Goal: Information Seeking & Learning: Obtain resource

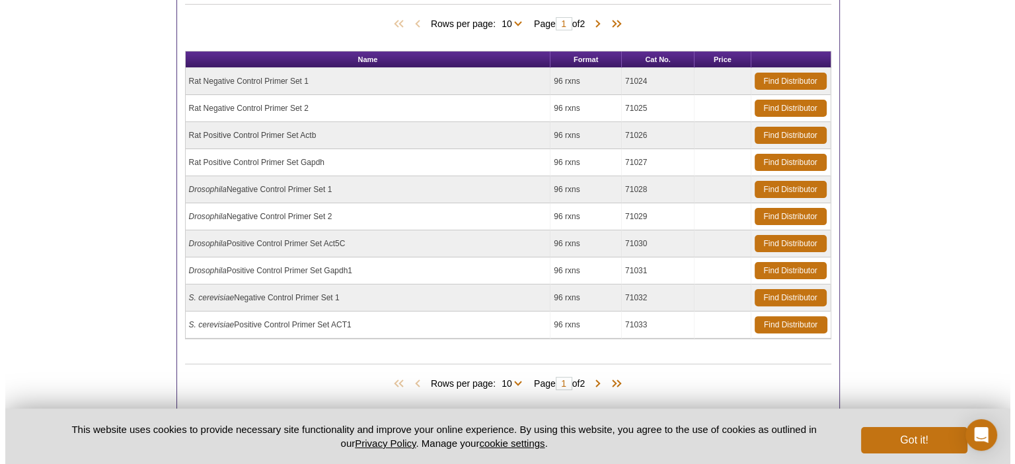
scroll to position [420, 0]
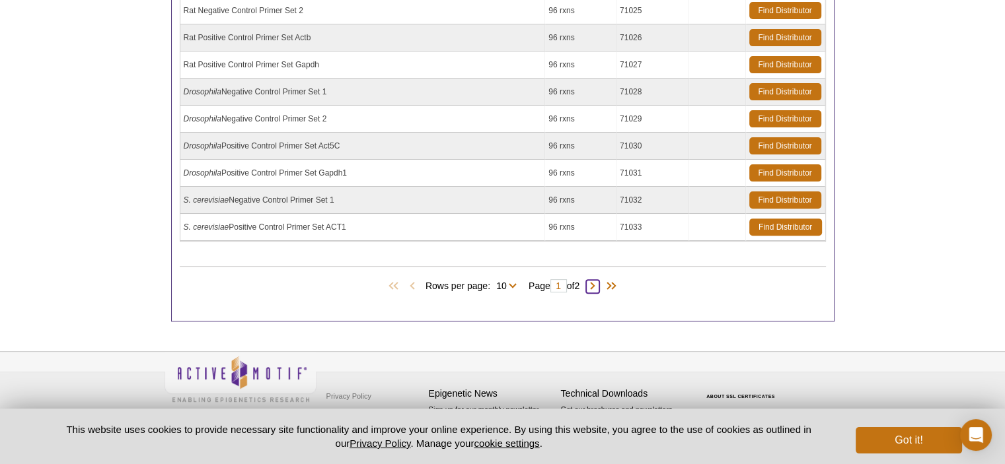
click at [599, 287] on span at bounding box center [592, 286] width 13 height 13
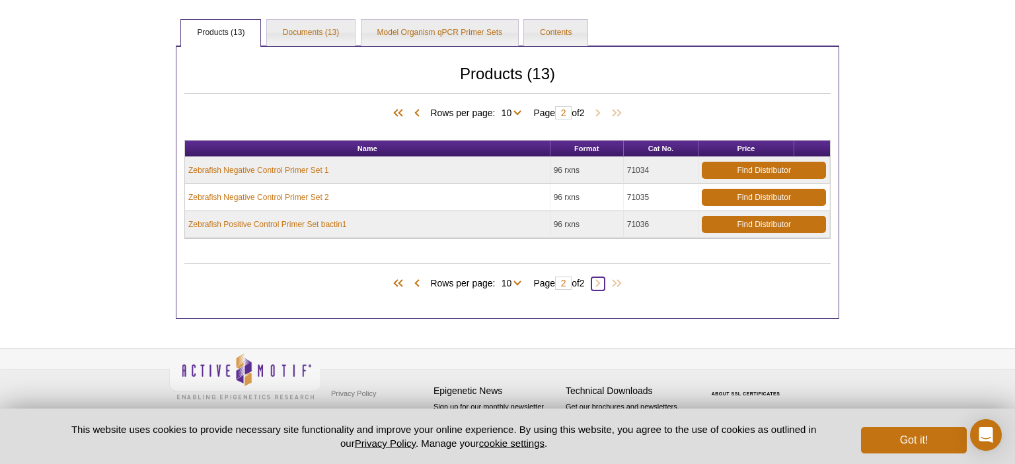
type input "2"
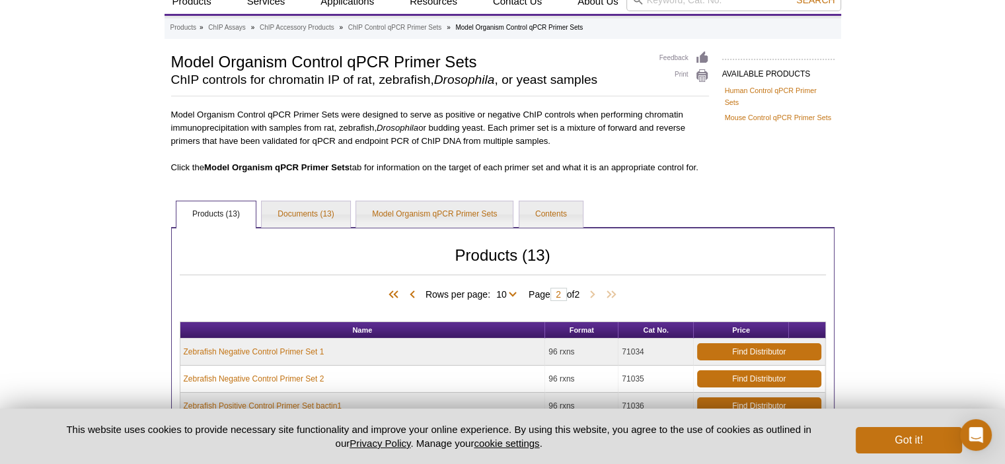
scroll to position [0, 0]
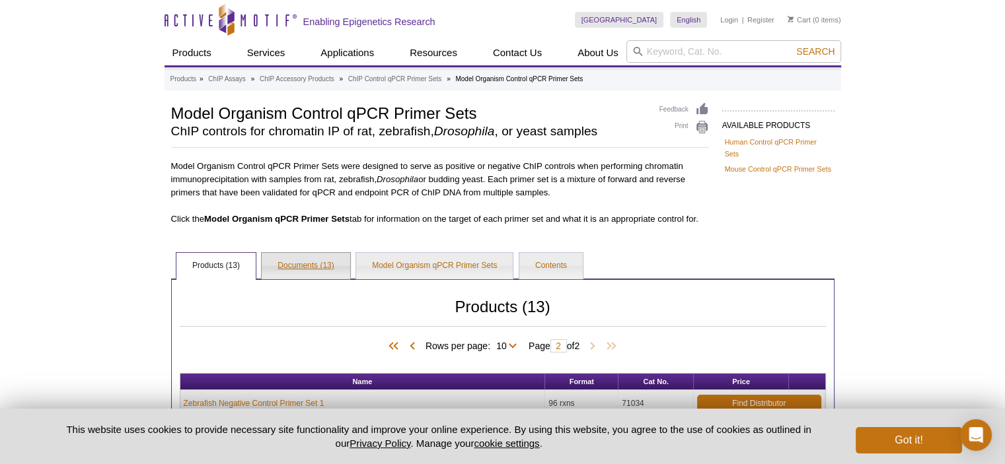
click at [320, 264] on link "Documents (13)" at bounding box center [306, 266] width 88 height 26
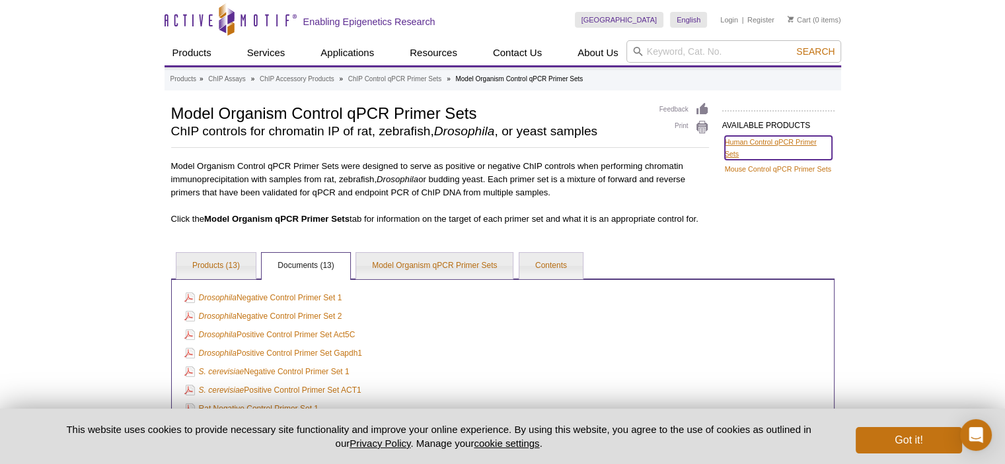
click at [737, 156] on link "Human Control qPCR Primer Sets" at bounding box center [778, 148] width 107 height 24
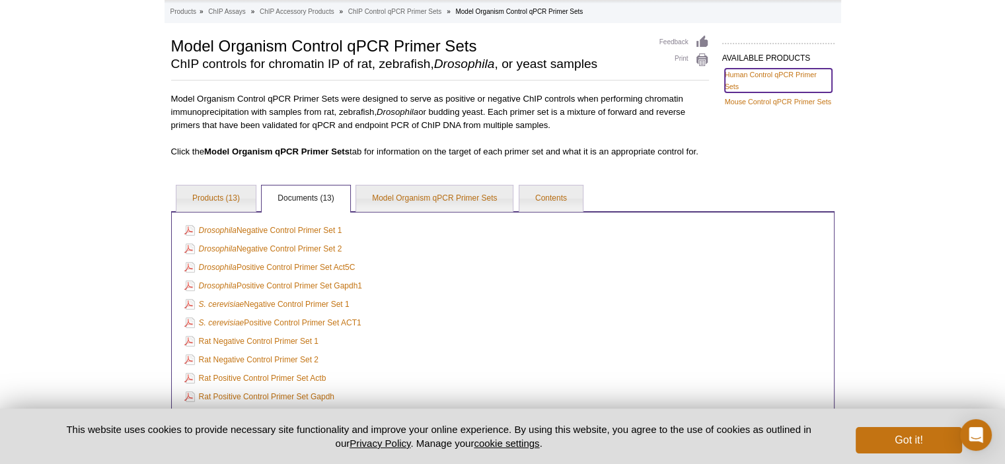
scroll to position [74, 0]
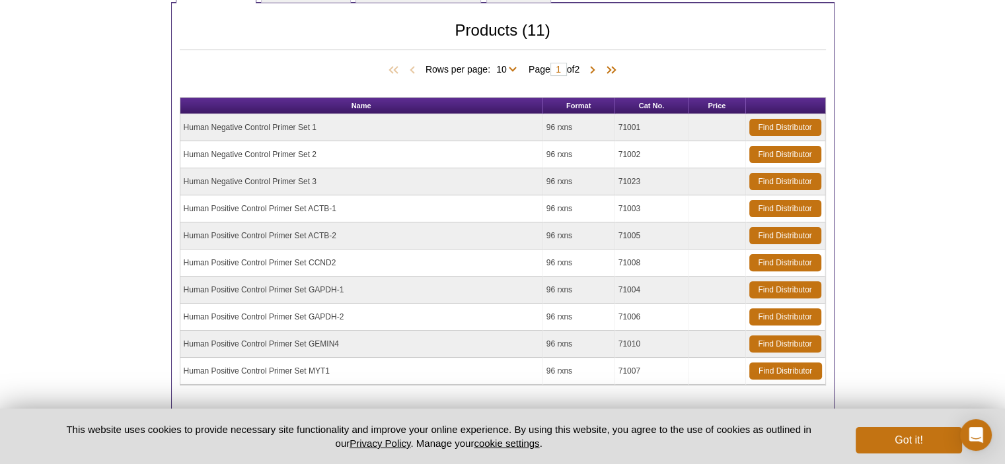
scroll to position [369, 0]
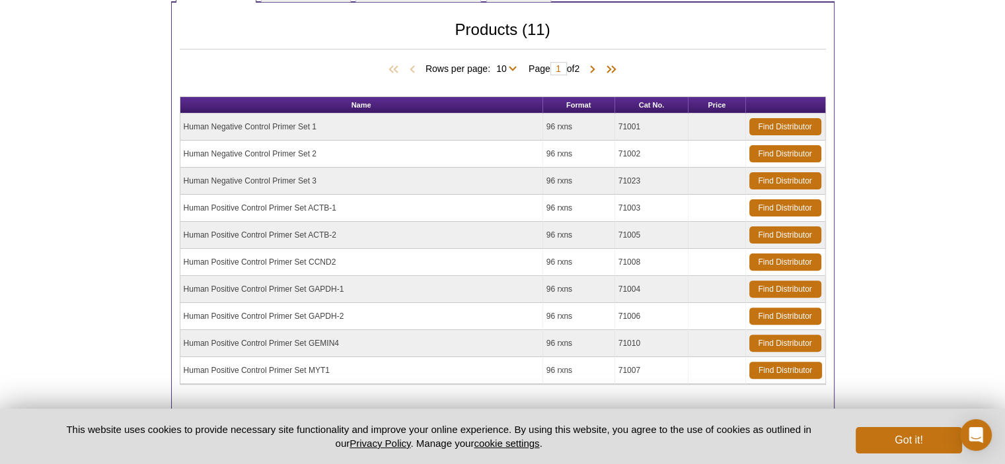
click at [281, 126] on td "Human Negative Control Primer Set 1" at bounding box center [361, 127] width 363 height 27
click at [250, 126] on td "Human Negative Control Primer Set 1" at bounding box center [361, 127] width 363 height 27
click at [775, 126] on link "Find Distributor" at bounding box center [785, 126] width 72 height 17
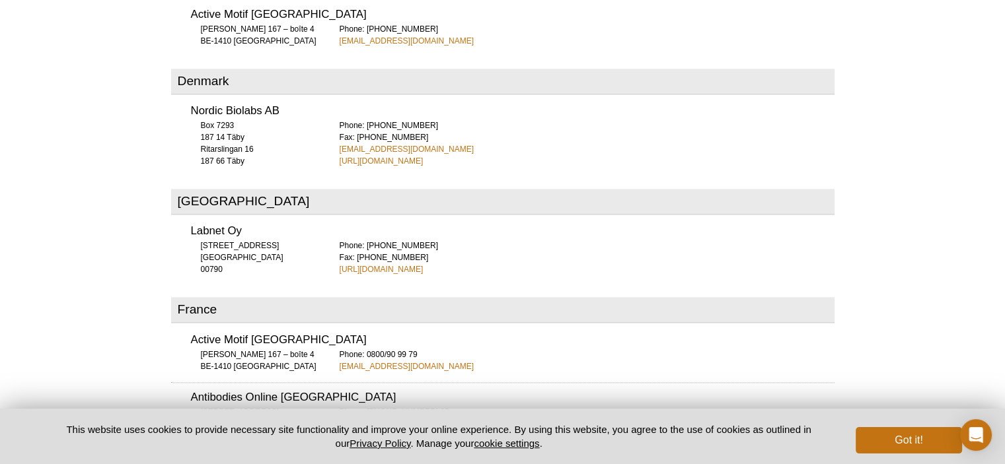
scroll to position [1487, 0]
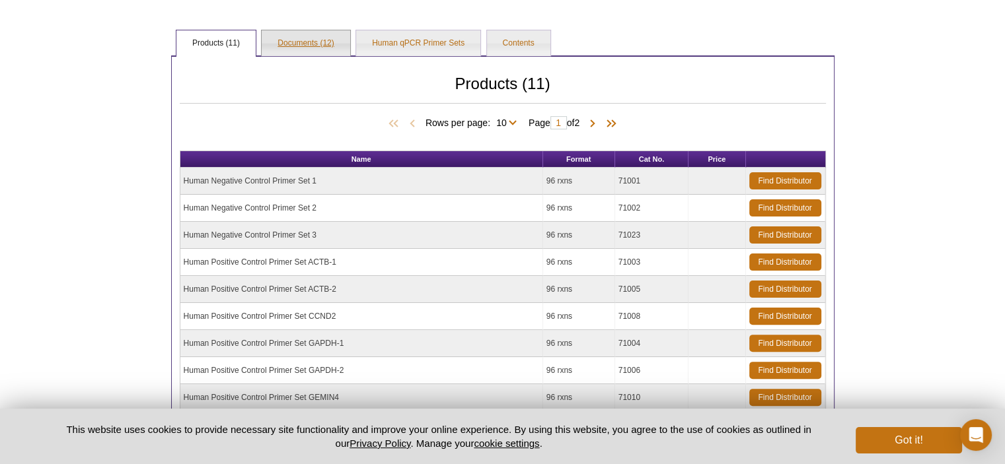
click at [292, 34] on link "Documents (12)" at bounding box center [306, 43] width 88 height 26
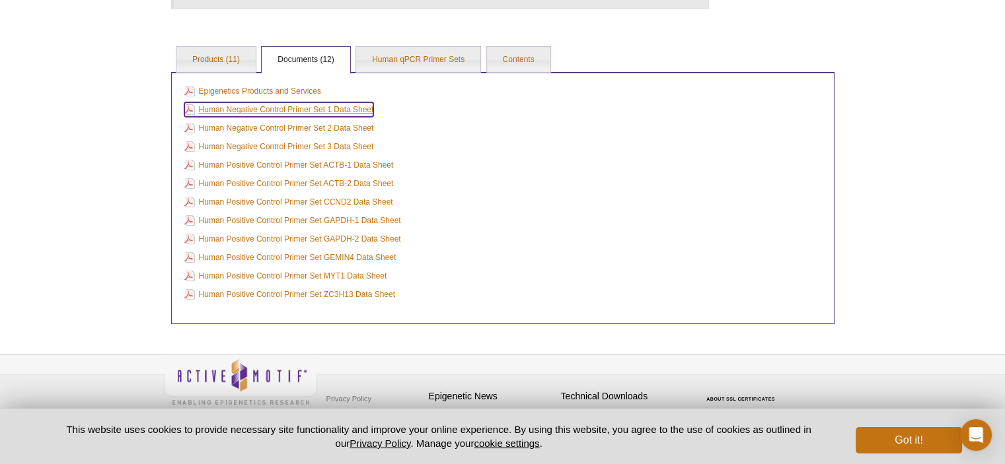
click at [340, 105] on link "Human Negative Control Primer Set 1 Data Sheet" at bounding box center [279, 109] width 190 height 15
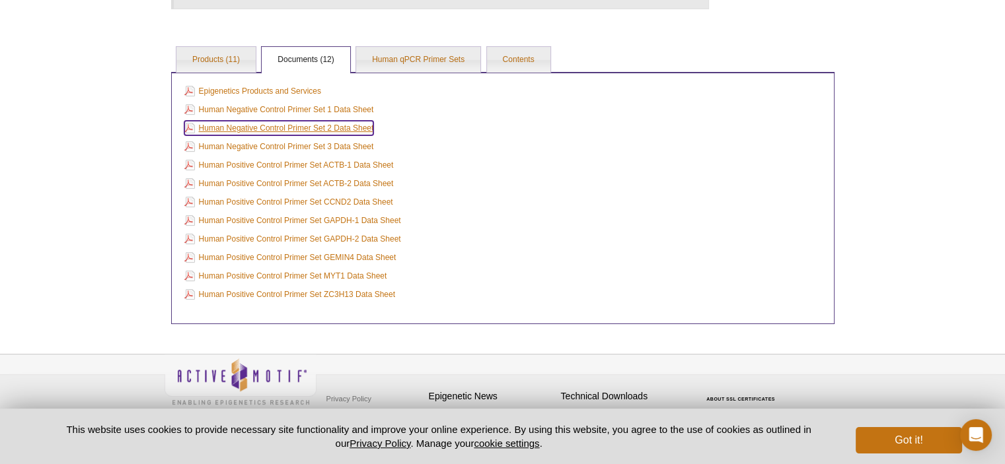
click at [299, 124] on link "Human Negative Control Primer Set 2 Data Sheet" at bounding box center [279, 128] width 190 height 15
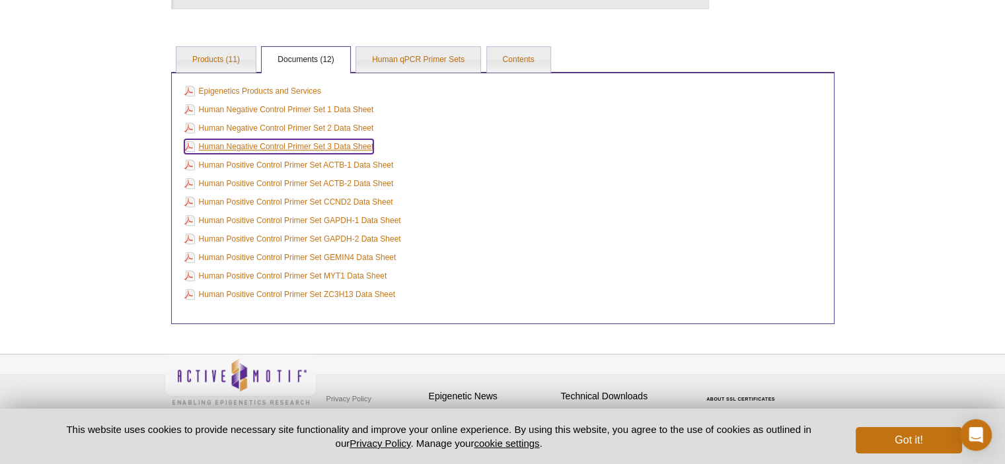
click at [283, 142] on link "Human Negative Control Primer Set 3 Data Sheet" at bounding box center [279, 146] width 190 height 15
